Goal: Information Seeking & Learning: Learn about a topic

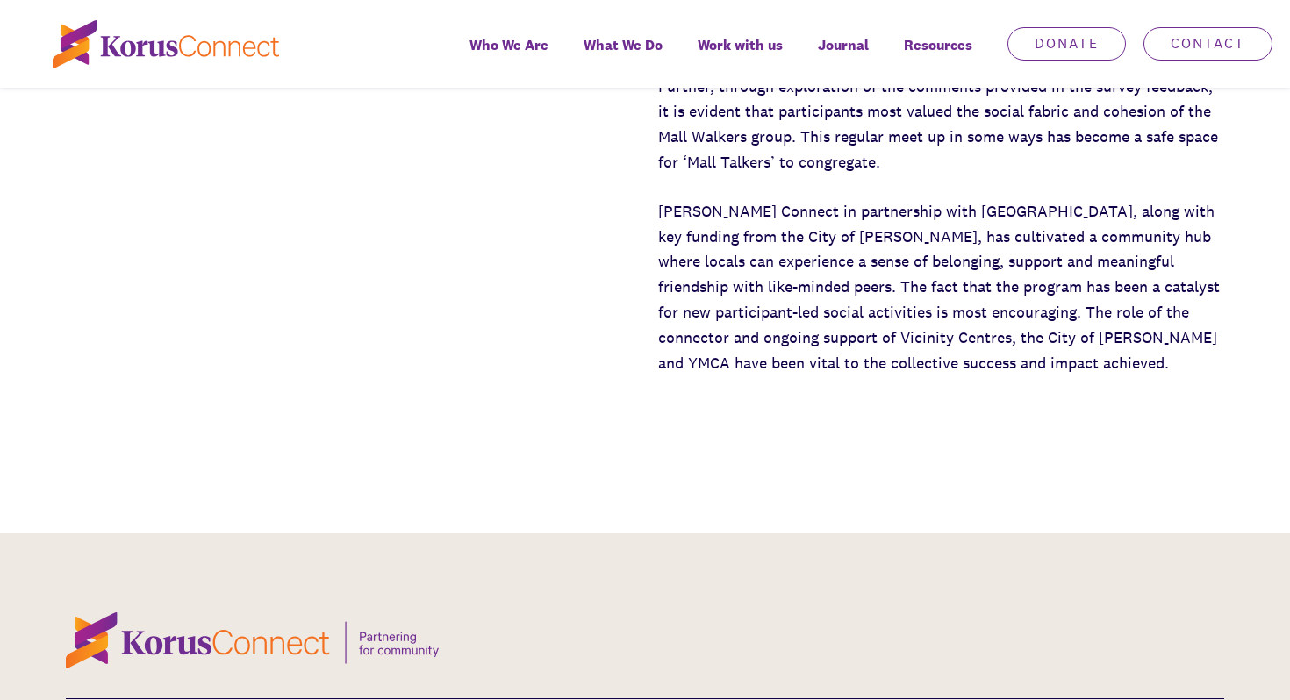
scroll to position [4504, 0]
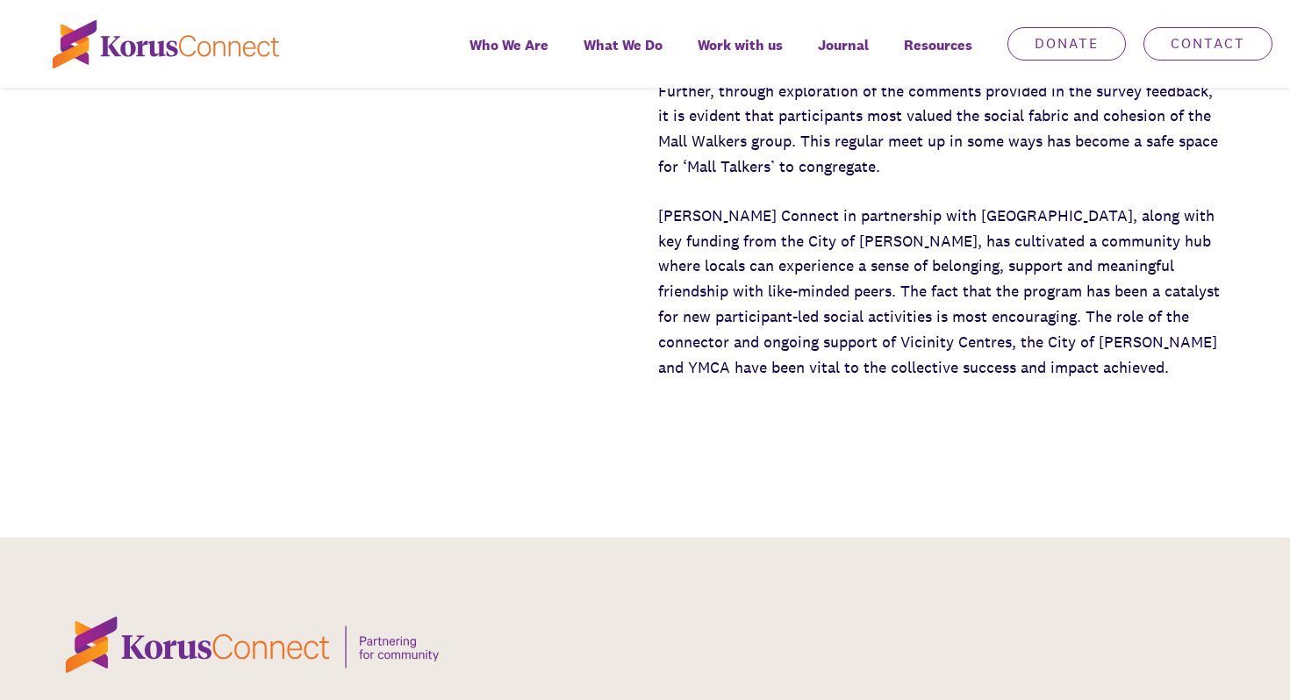
click at [846, 180] on p "Further, through exploration of the comments provided in the survey feedback, i…" at bounding box center [941, 129] width 566 height 101
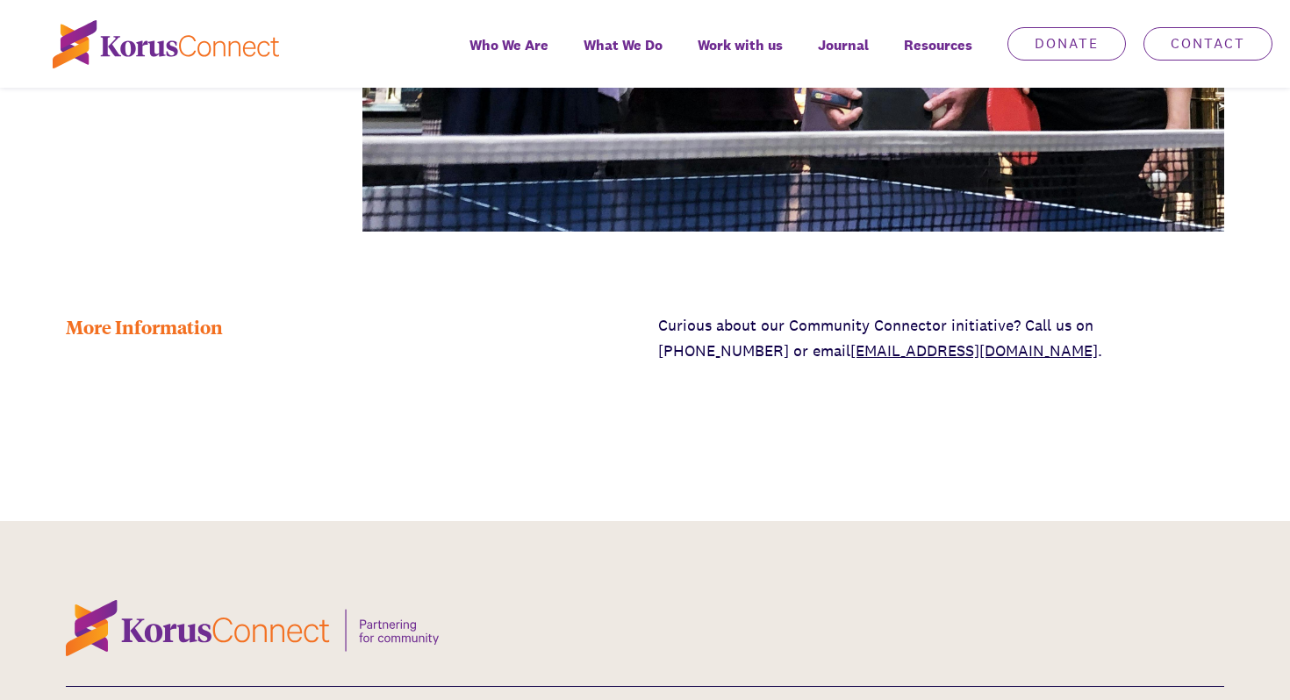
scroll to position [4391, 0]
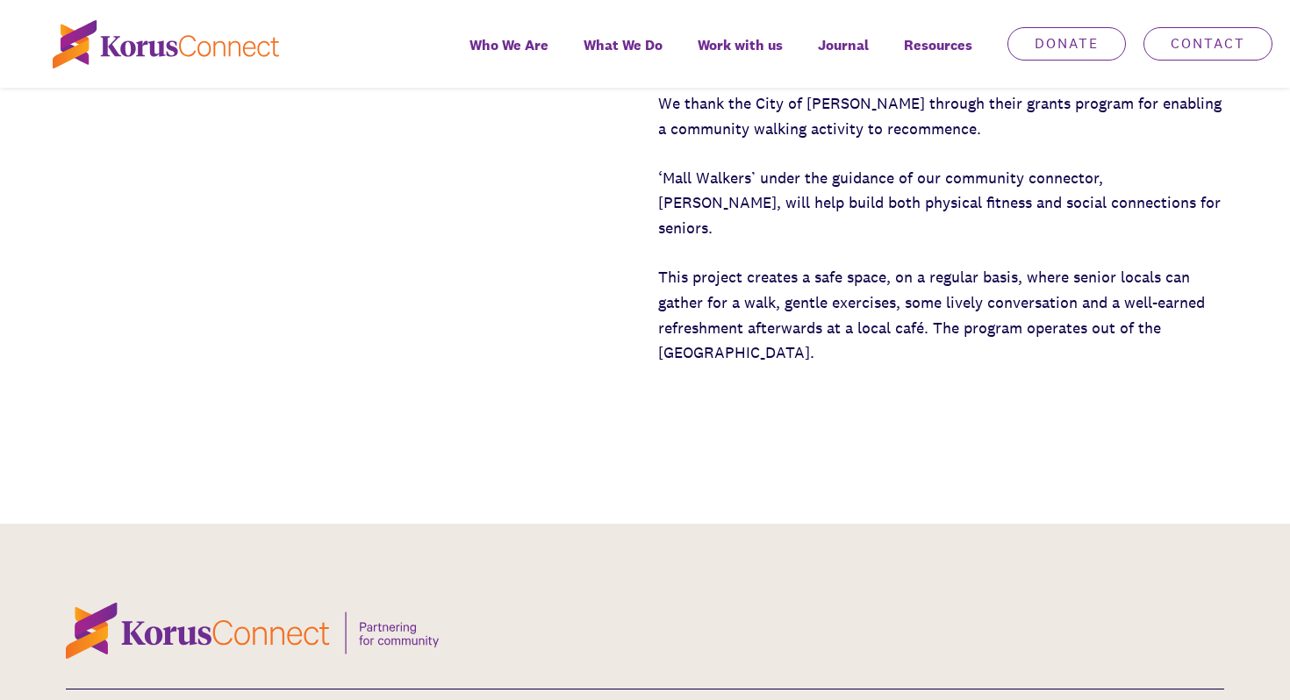
scroll to position [875, 0]
